Goal: Check status: Check status

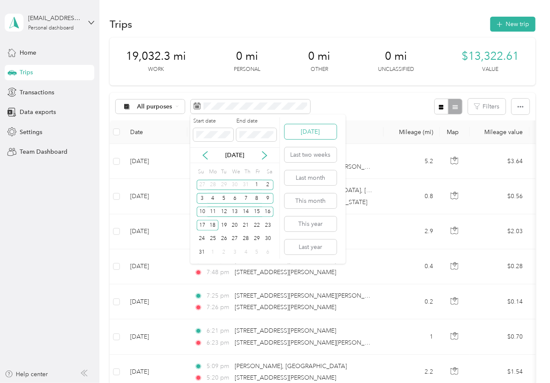
click at [304, 137] on button "[DATE]" at bounding box center [311, 131] width 52 height 15
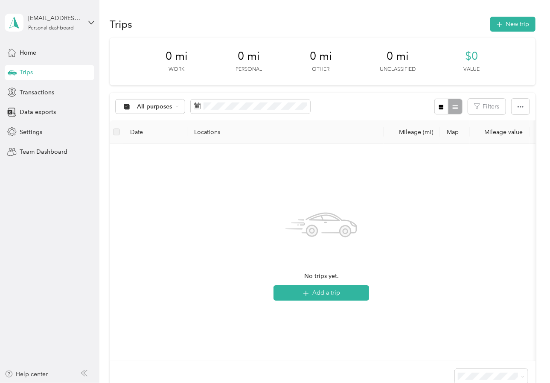
click at [65, 76] on div "Trips" at bounding box center [50, 72] width 90 height 15
click at [60, 57] on div "Home" at bounding box center [50, 52] width 90 height 15
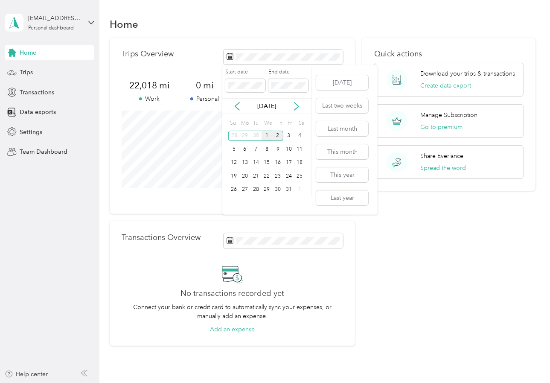
click at [269, 138] on div "1" at bounding box center [267, 136] width 11 height 11
click at [268, 137] on div "1" at bounding box center [267, 136] width 11 height 11
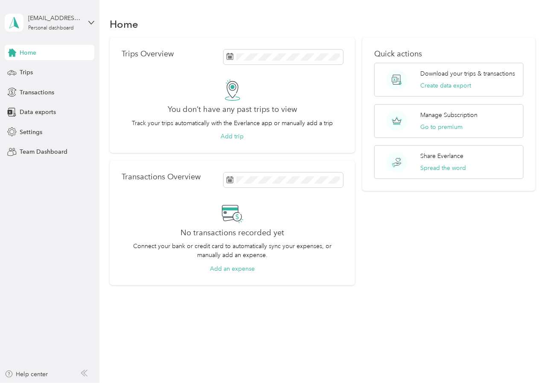
click at [52, 52] on div "Home" at bounding box center [50, 52] width 90 height 15
click at [43, 72] on div "Trips" at bounding box center [50, 72] width 90 height 15
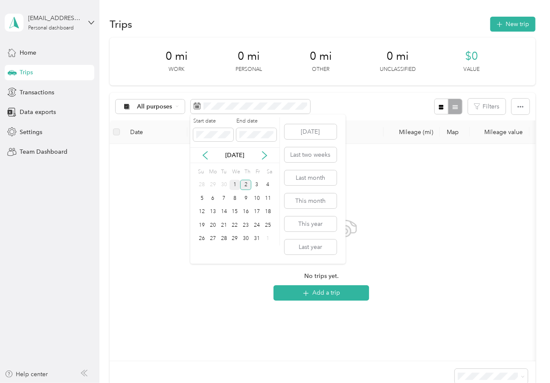
click at [235, 184] on div "1" at bounding box center [235, 185] width 11 height 11
